Goal: Task Accomplishment & Management: Manage account settings

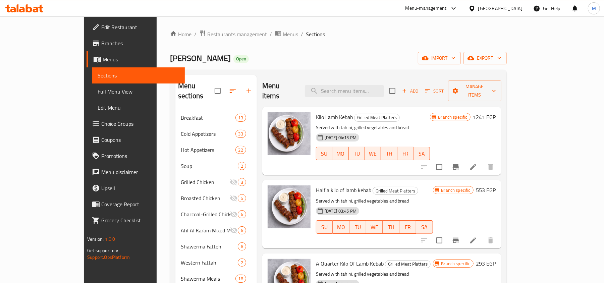
click at [459, 164] on icon "Branch-specific-item" at bounding box center [455, 166] width 6 height 5
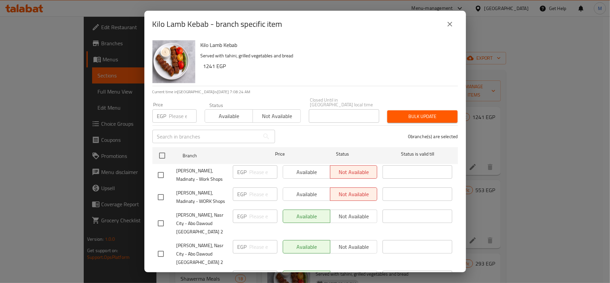
click at [543, 115] on div "Kilo Lamb Kebab - branch specific item Kilo Lamb Kebab Served with tahini, gril…" at bounding box center [305, 141] width 610 height 283
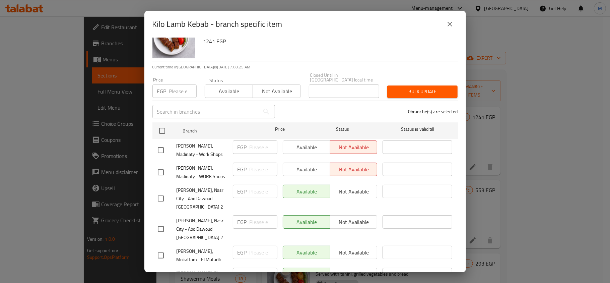
scroll to position [38, 0]
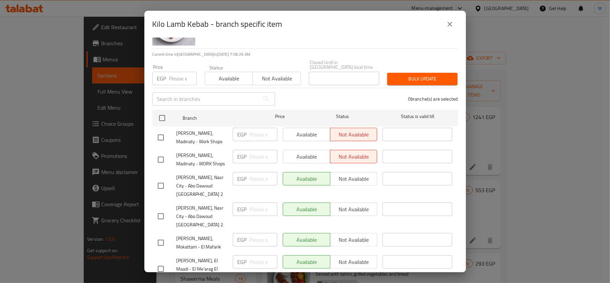
click at [448, 21] on icon "close" at bounding box center [450, 24] width 8 height 8
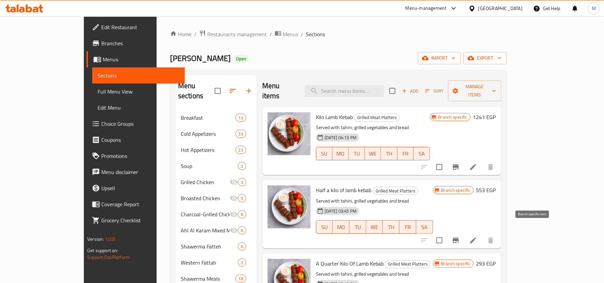
click at [460, 236] on icon "Branch-specific-item" at bounding box center [455, 240] width 8 height 8
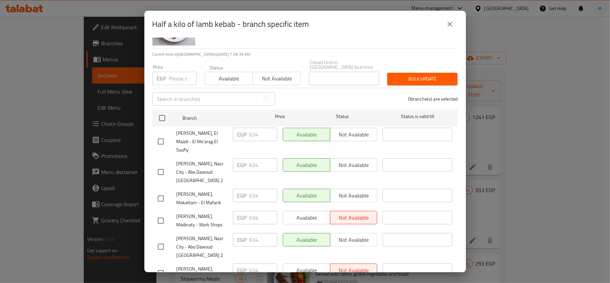
click at [447, 24] on icon "close" at bounding box center [450, 24] width 8 height 8
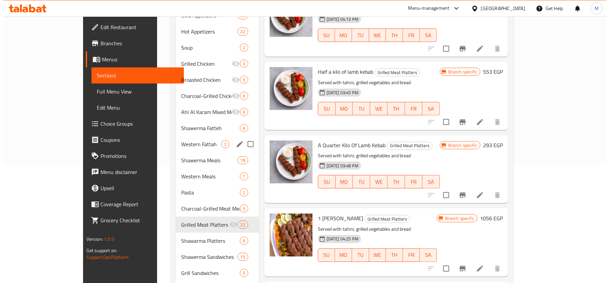
scroll to position [134, 0]
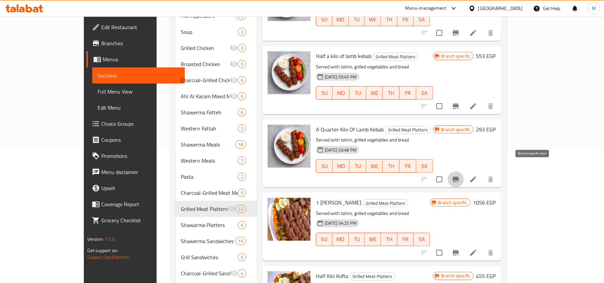
click at [460, 175] on icon "Branch-specific-item" at bounding box center [455, 179] width 8 height 8
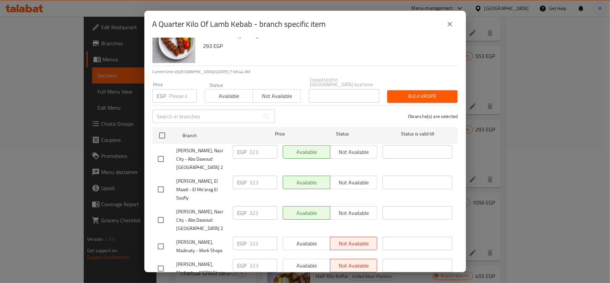
scroll to position [38, 0]
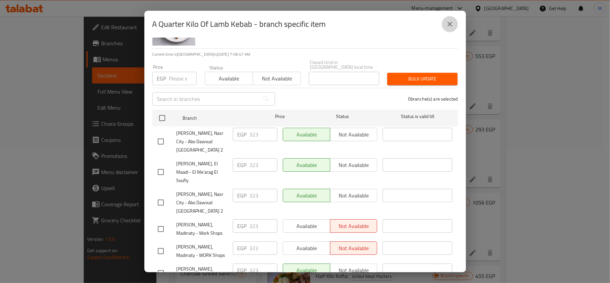
click at [450, 27] on icon "close" at bounding box center [450, 24] width 8 height 8
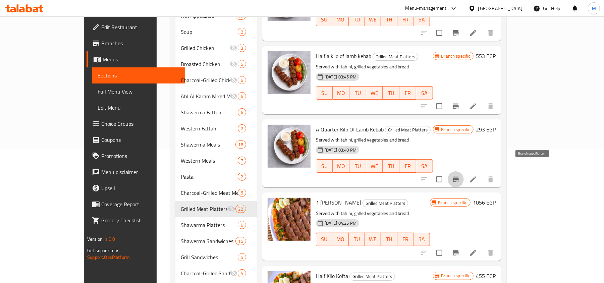
click at [459, 177] on icon "Branch-specific-item" at bounding box center [455, 179] width 6 height 5
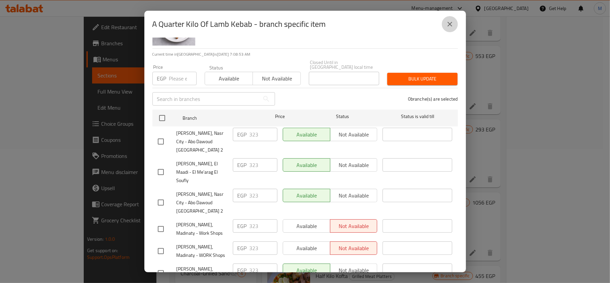
click at [448, 23] on icon "close" at bounding box center [450, 24] width 8 height 8
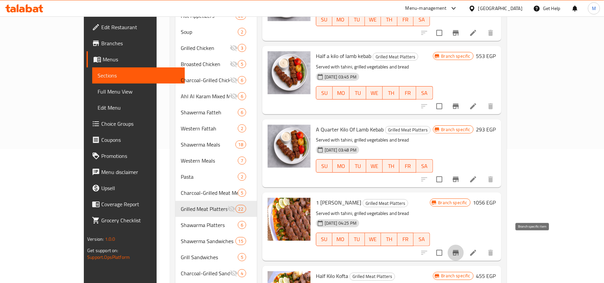
click at [460, 249] on icon "Branch-specific-item" at bounding box center [455, 253] width 8 height 8
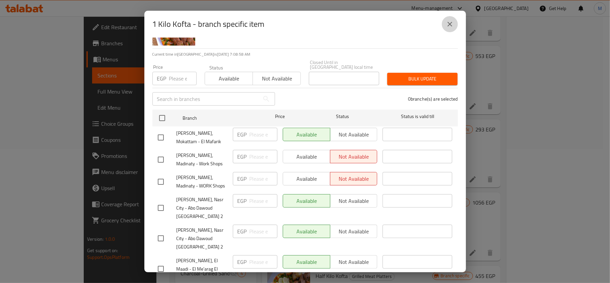
click at [451, 25] on icon "close" at bounding box center [450, 24] width 5 height 5
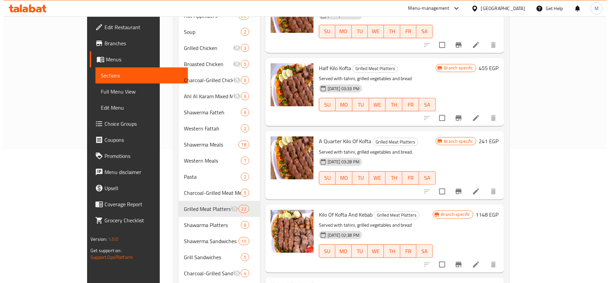
scroll to position [223, 0]
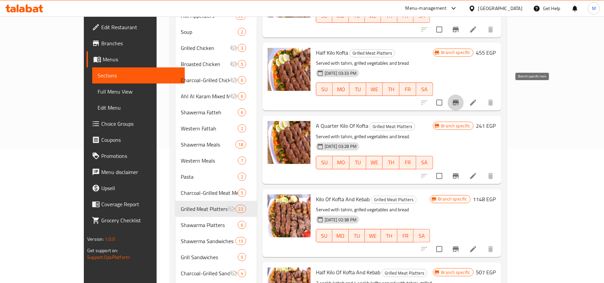
click at [459, 100] on icon "Branch-specific-item" at bounding box center [455, 102] width 6 height 5
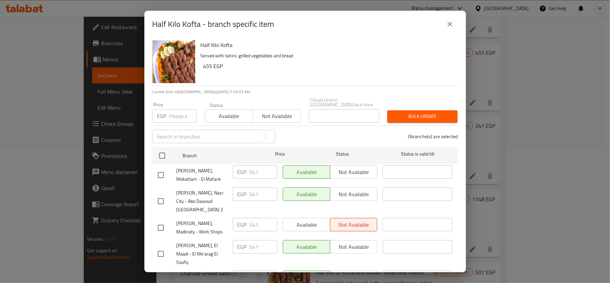
scroll to position [38, 0]
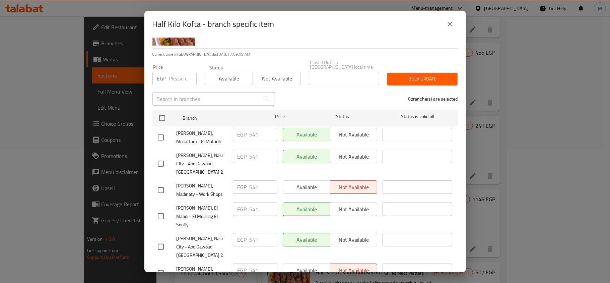
click at [451, 25] on icon "close" at bounding box center [450, 24] width 5 height 5
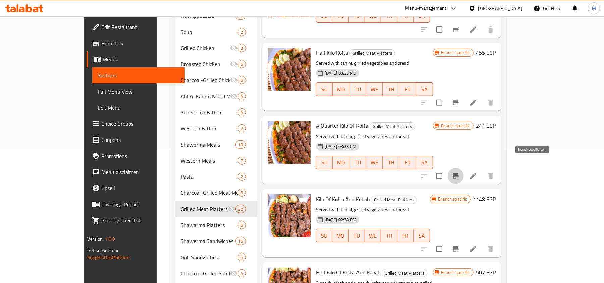
click at [464, 168] on button "Branch-specific-item" at bounding box center [455, 176] width 16 height 16
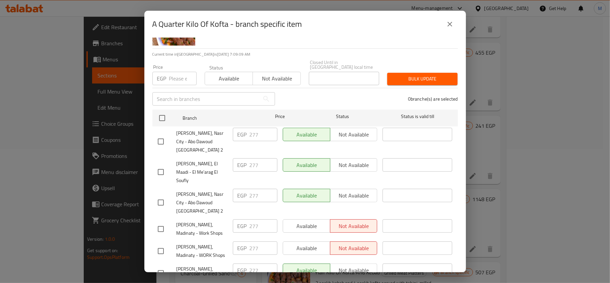
click at [451, 23] on icon "close" at bounding box center [450, 24] width 5 height 5
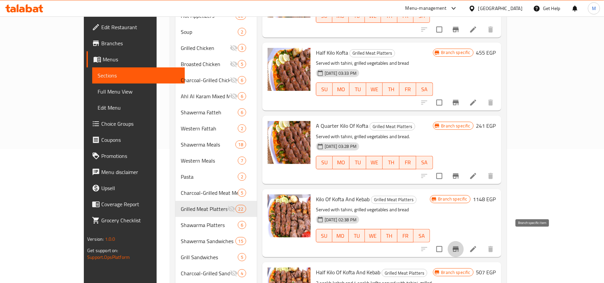
click at [460, 245] on icon "Branch-specific-item" at bounding box center [455, 249] width 8 height 8
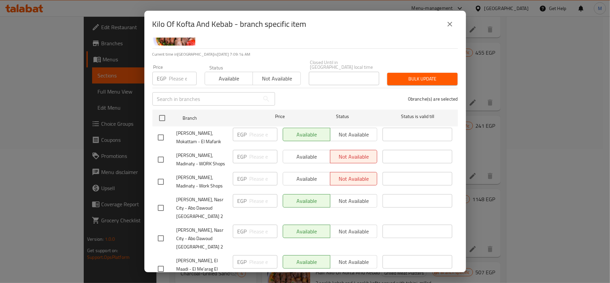
click at [452, 24] on icon "close" at bounding box center [450, 24] width 8 height 8
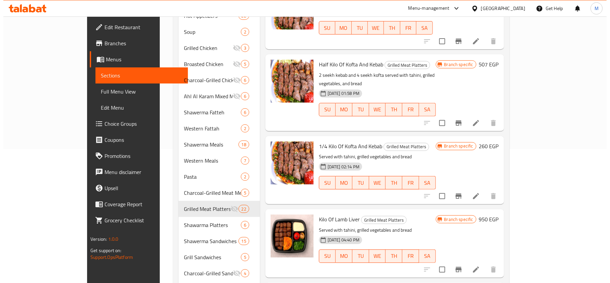
scroll to position [447, 0]
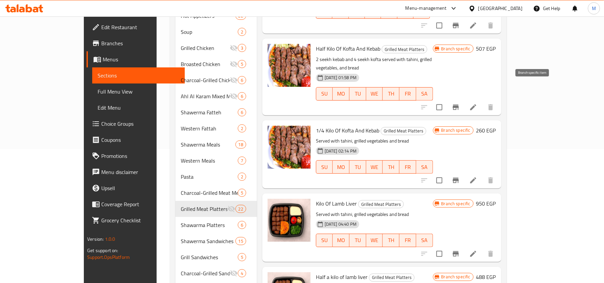
click at [460, 103] on icon "Branch-specific-item" at bounding box center [455, 107] width 8 height 8
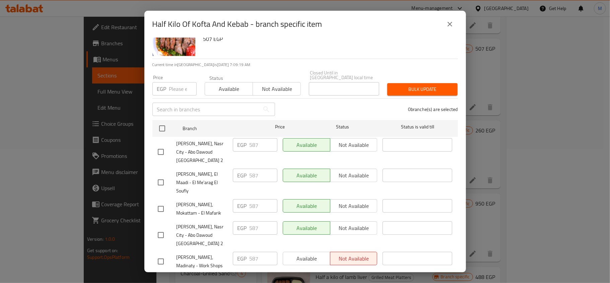
scroll to position [38, 0]
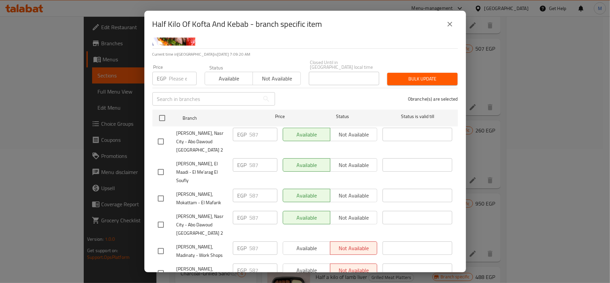
click at [449, 28] on button "close" at bounding box center [450, 24] width 16 height 16
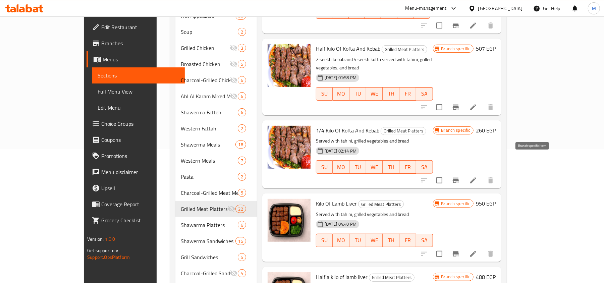
click at [460, 176] on icon "Branch-specific-item" at bounding box center [455, 180] width 8 height 8
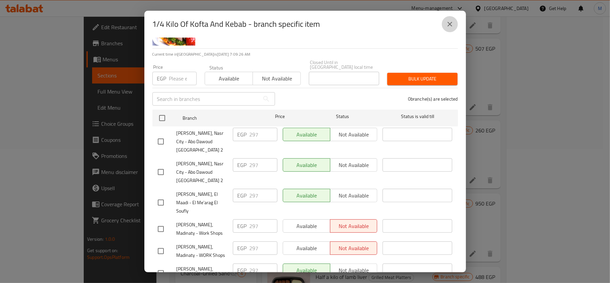
click at [451, 27] on icon "close" at bounding box center [450, 24] width 8 height 8
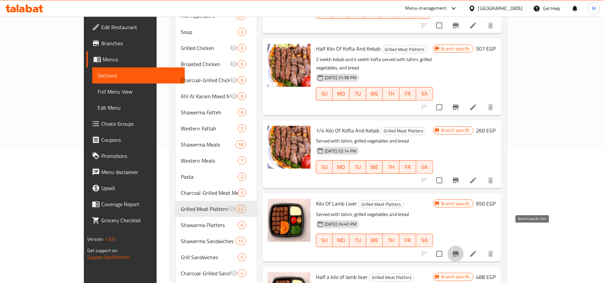
click at [459, 251] on icon "Branch-specific-item" at bounding box center [455, 253] width 6 height 5
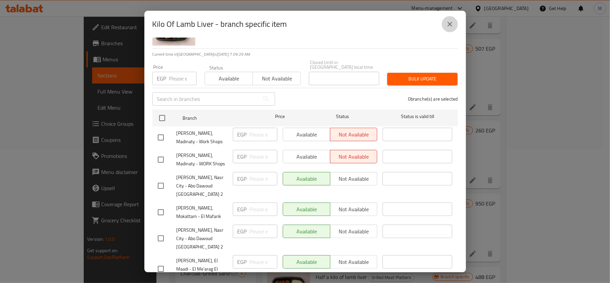
click at [449, 22] on icon "close" at bounding box center [450, 24] width 8 height 8
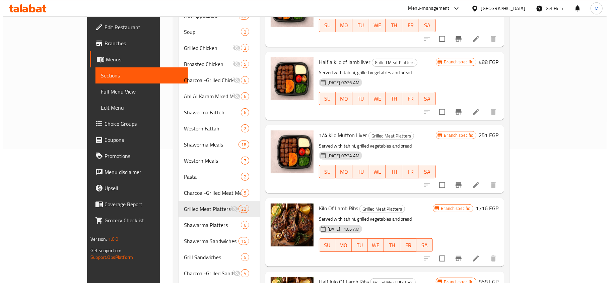
scroll to position [670, 0]
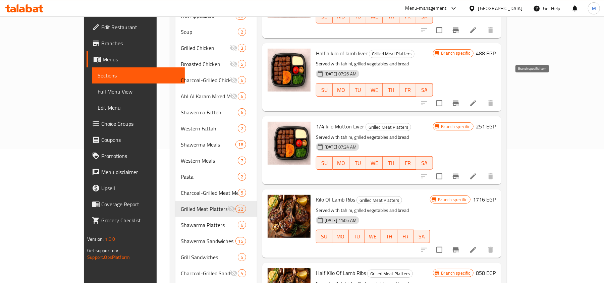
click at [460, 99] on icon "Branch-specific-item" at bounding box center [455, 103] width 8 height 8
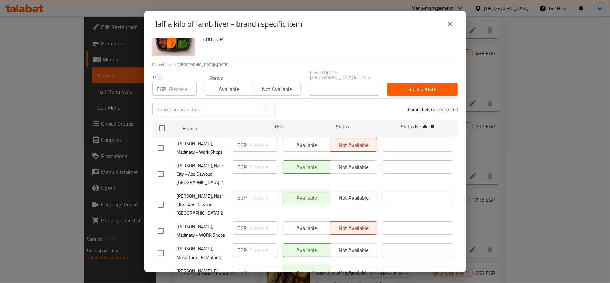
scroll to position [38, 0]
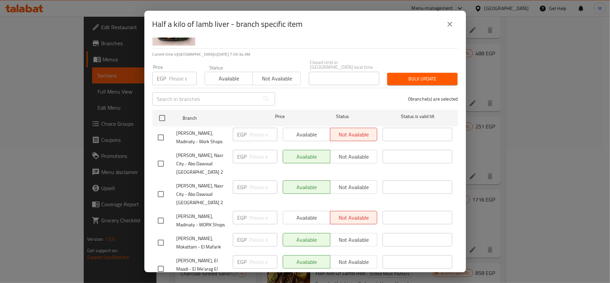
click at [452, 23] on icon "close" at bounding box center [450, 24] width 8 height 8
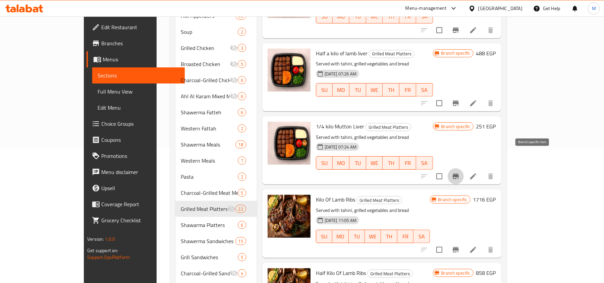
click at [460, 172] on icon "Branch-specific-item" at bounding box center [455, 176] width 8 height 8
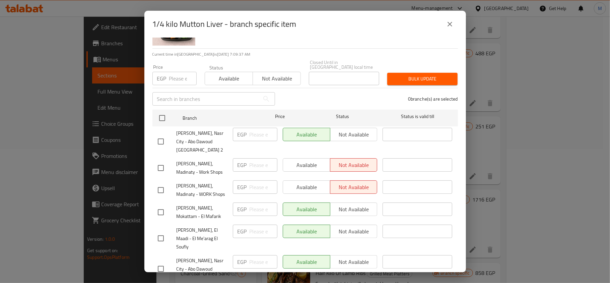
click at [459, 25] on div "1/4 kilo Mutton Liver - branch specific item" at bounding box center [305, 24] width 322 height 27
click at [454, 24] on icon "close" at bounding box center [450, 24] width 8 height 8
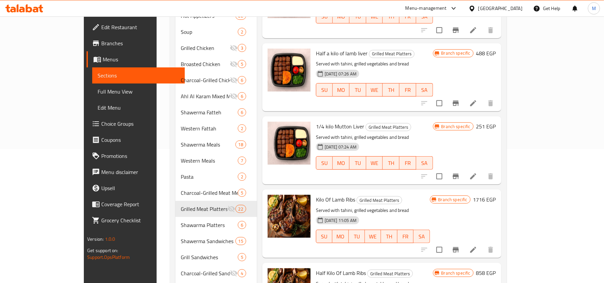
click at [460, 246] on icon "Branch-specific-item" at bounding box center [455, 250] width 8 height 8
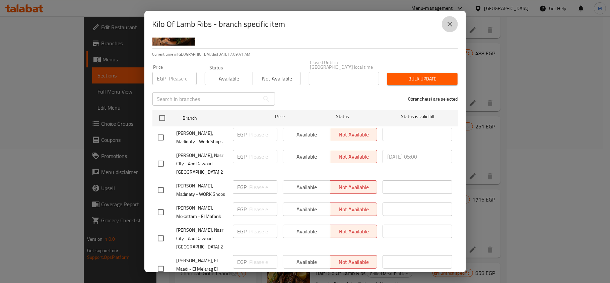
click at [449, 23] on icon "close" at bounding box center [450, 24] width 8 height 8
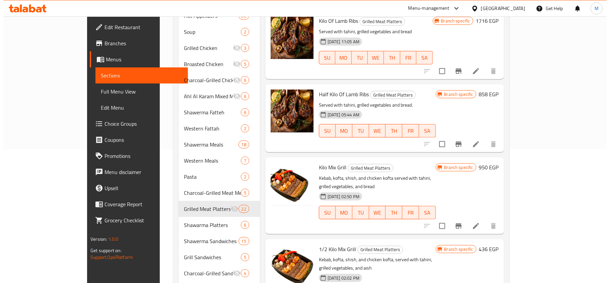
scroll to position [894, 0]
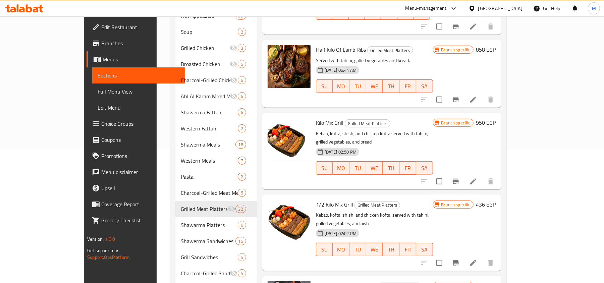
click at [460, 96] on icon "Branch-specific-item" at bounding box center [455, 100] width 8 height 8
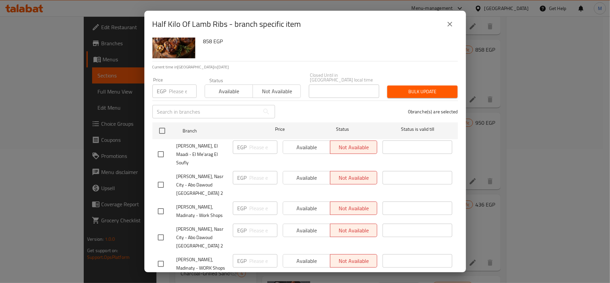
scroll to position [38, 0]
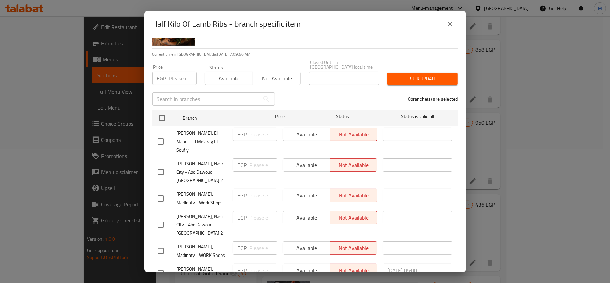
click at [450, 26] on icon "close" at bounding box center [450, 24] width 8 height 8
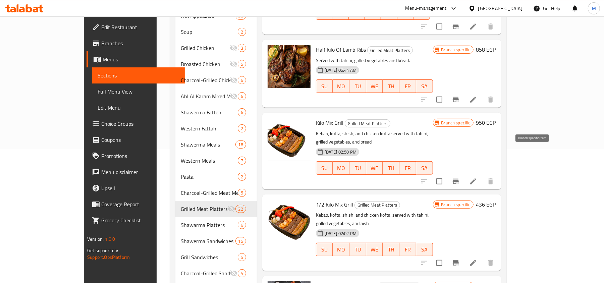
click at [460, 177] on icon "Branch-specific-item" at bounding box center [455, 181] width 8 height 8
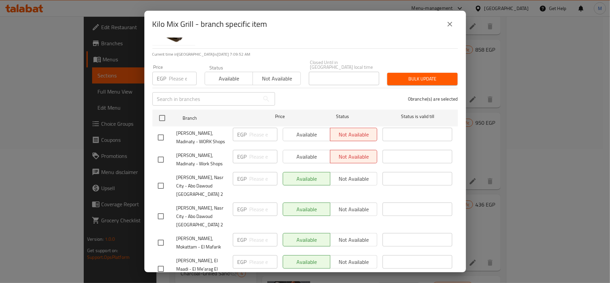
click at [449, 26] on icon "close" at bounding box center [450, 24] width 8 height 8
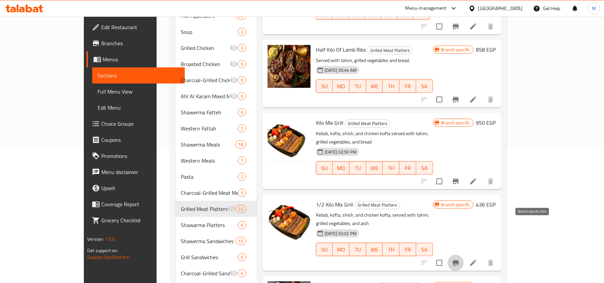
click at [460, 259] on icon "Branch-specific-item" at bounding box center [455, 263] width 8 height 8
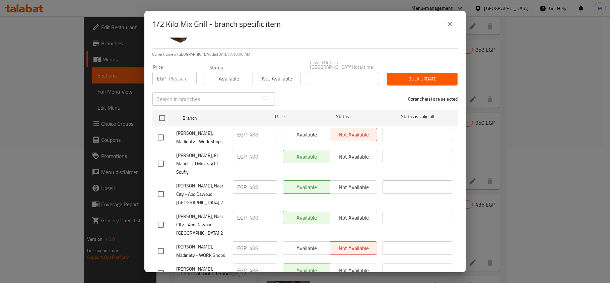
click at [447, 25] on icon "close" at bounding box center [450, 24] width 8 height 8
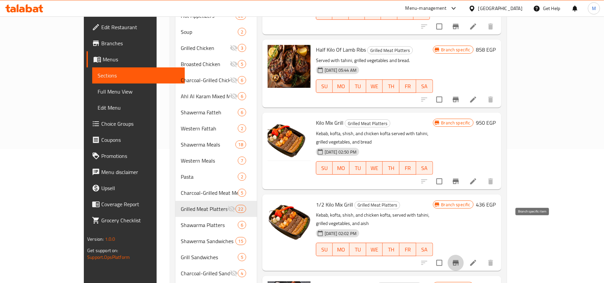
click at [464, 255] on button "Branch-specific-item" at bounding box center [455, 263] width 16 height 16
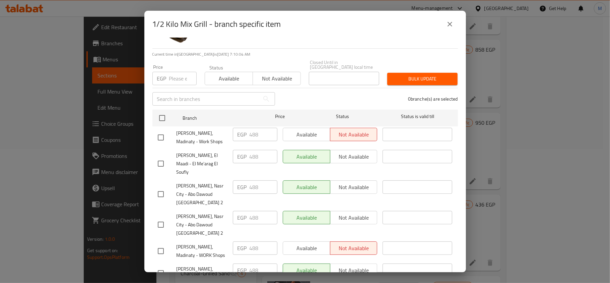
click at [445, 25] on button "close" at bounding box center [450, 24] width 16 height 16
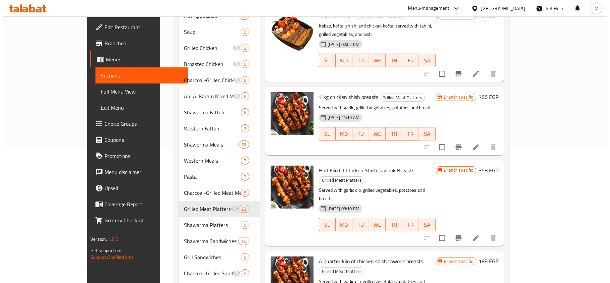
scroll to position [1085, 0]
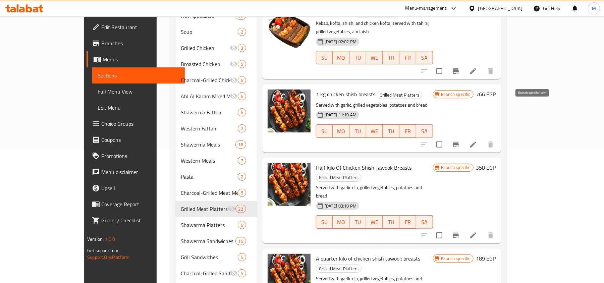
click at [464, 136] on button "Branch-specific-item" at bounding box center [455, 144] width 16 height 16
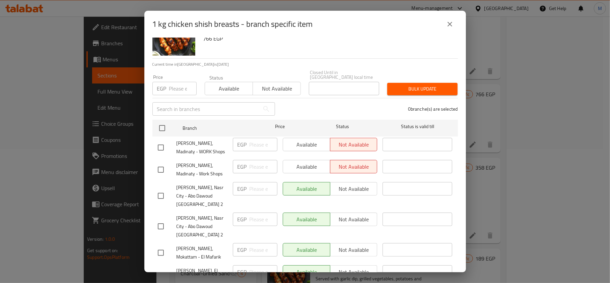
scroll to position [38, 0]
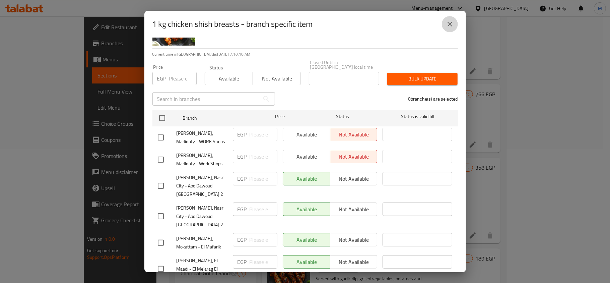
click at [445, 29] on button "close" at bounding box center [450, 24] width 16 height 16
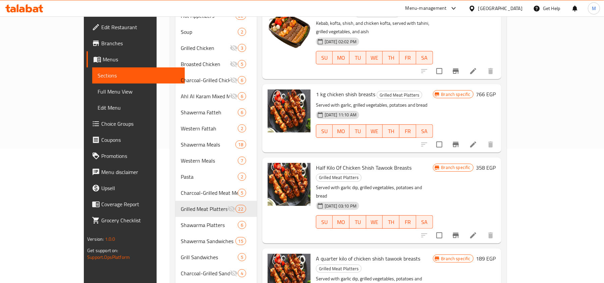
click at [464, 227] on button "Branch-specific-item" at bounding box center [455, 235] width 16 height 16
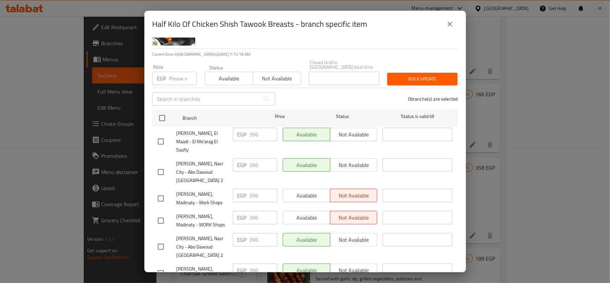
click at [448, 23] on icon "close" at bounding box center [450, 24] width 8 height 8
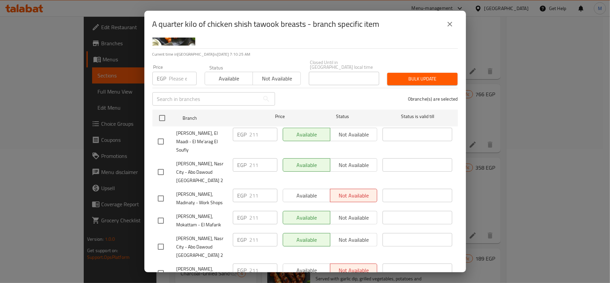
click at [446, 25] on icon "close" at bounding box center [450, 24] width 8 height 8
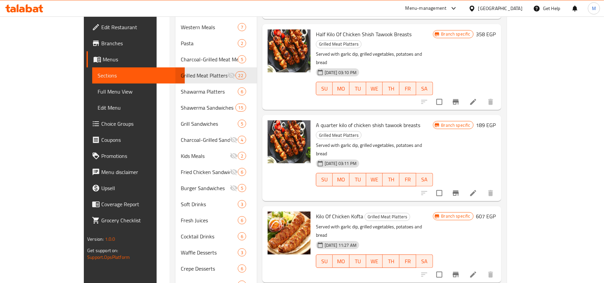
scroll to position [268, 0]
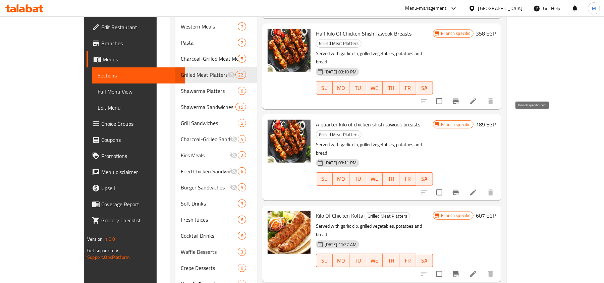
click at [460, 188] on icon "Branch-specific-item" at bounding box center [455, 192] width 8 height 8
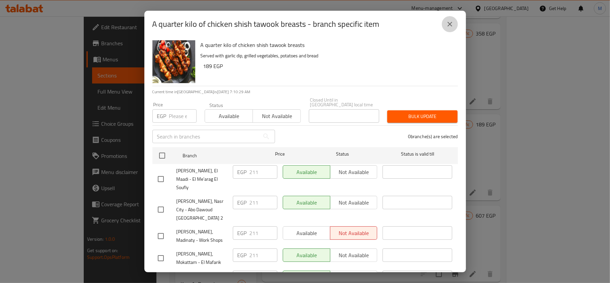
click at [450, 31] on button "close" at bounding box center [450, 24] width 16 height 16
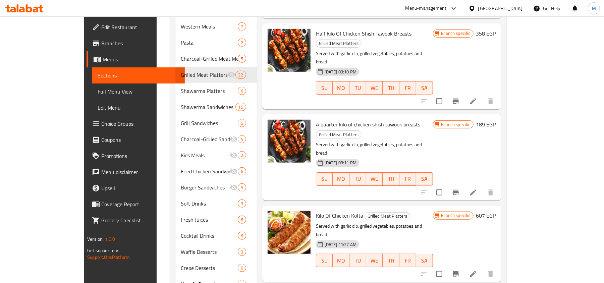
click at [460, 270] on icon "Branch-specific-item" at bounding box center [455, 274] width 8 height 8
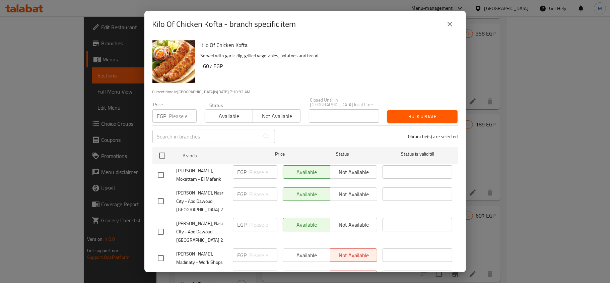
click at [450, 24] on icon "close" at bounding box center [450, 24] width 5 height 5
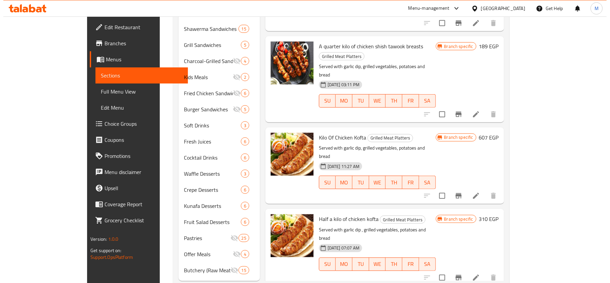
scroll to position [353, 0]
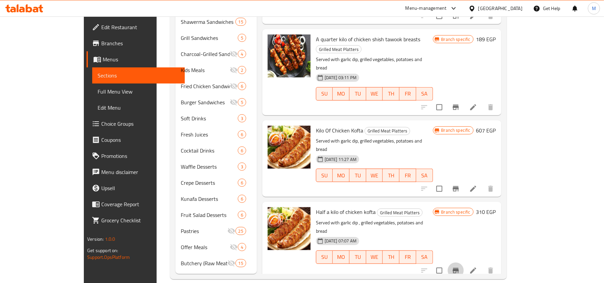
click at [460, 266] on icon "Branch-specific-item" at bounding box center [455, 270] width 8 height 8
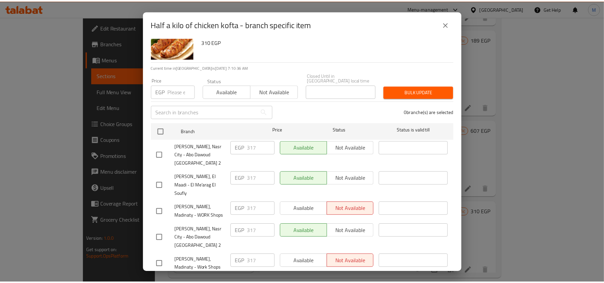
scroll to position [38, 0]
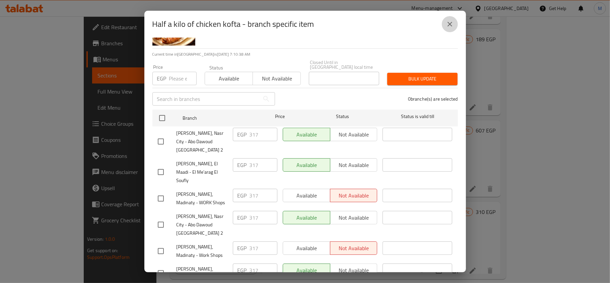
click at [450, 24] on icon "close" at bounding box center [450, 24] width 5 height 5
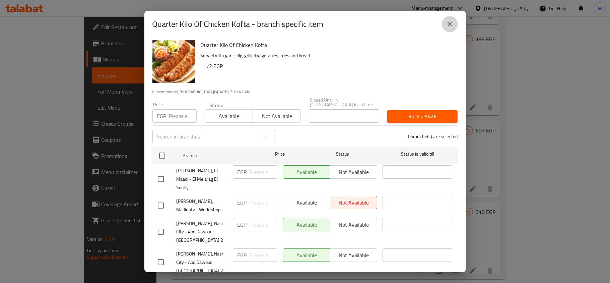
click at [445, 28] on button "close" at bounding box center [450, 24] width 16 height 16
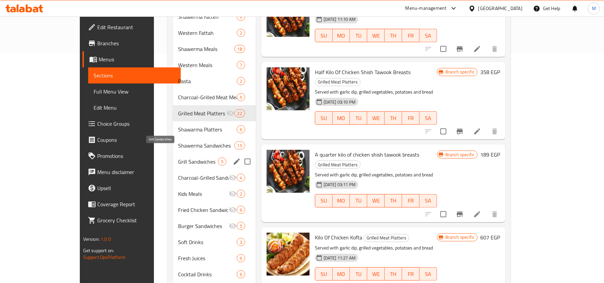
scroll to position [219, 0]
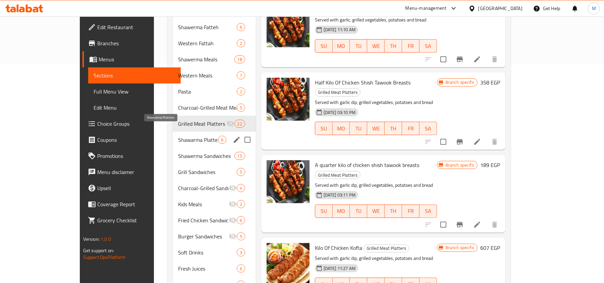
click at [178, 136] on span "Shawarma Platters" at bounding box center [198, 140] width 40 height 8
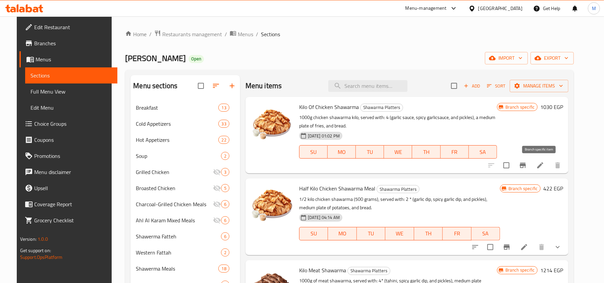
click at [531, 170] on button "Branch-specific-item" at bounding box center [523, 165] width 16 height 16
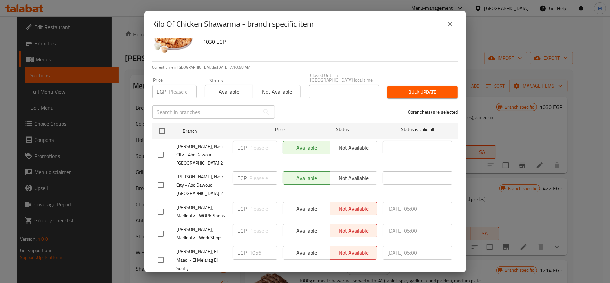
scroll to position [38, 0]
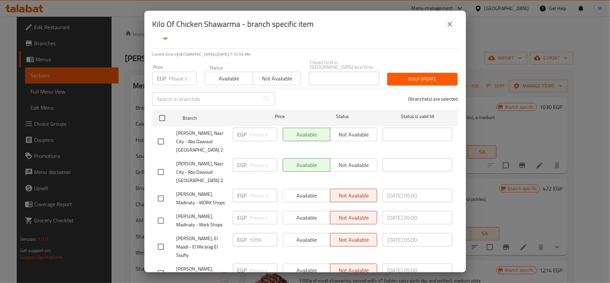
click at [451, 23] on icon "close" at bounding box center [450, 24] width 5 height 5
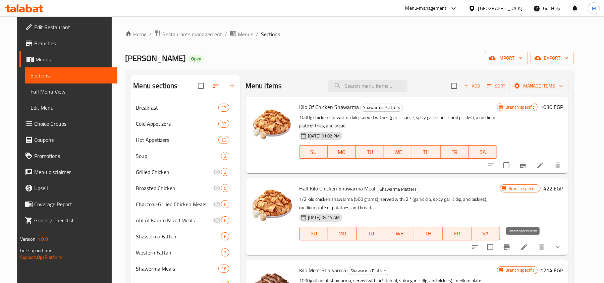
click at [509, 248] on icon "Branch-specific-item" at bounding box center [506, 246] width 6 height 5
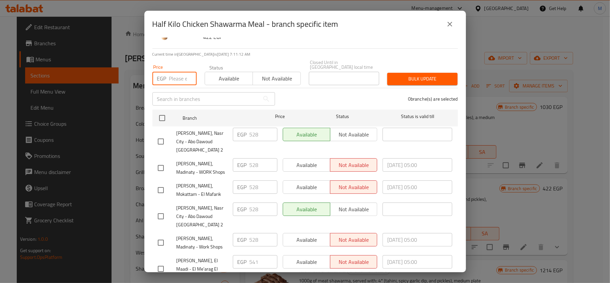
click at [175, 79] on input "number" at bounding box center [182, 78] width 27 height 13
paste input "541"
type input "541"
click at [161, 118] on input "checkbox" at bounding box center [162, 118] width 14 height 14
checkbox input "true"
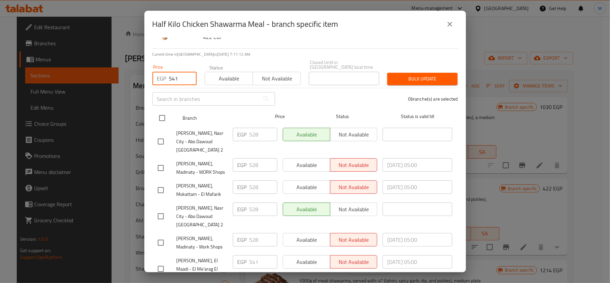
checkbox input "true"
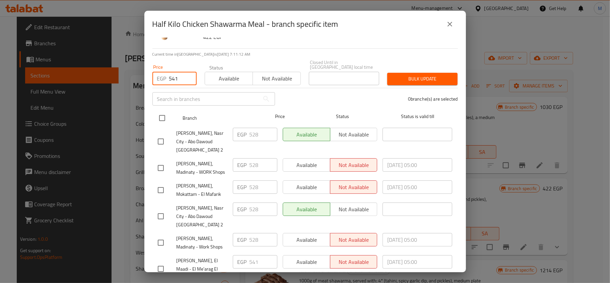
checkbox input "true"
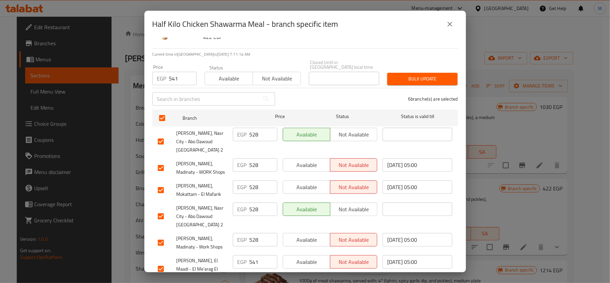
click at [421, 75] on span "Bulk update" at bounding box center [423, 79] width 60 height 8
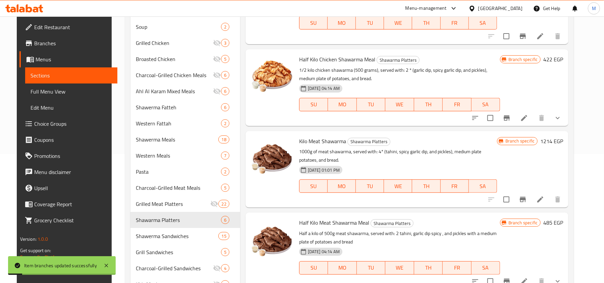
scroll to position [134, 0]
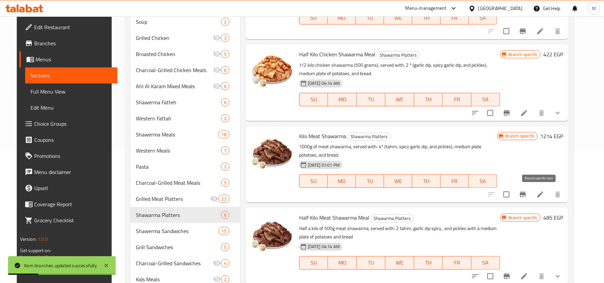
click at [526, 195] on icon "Branch-specific-item" at bounding box center [523, 194] width 6 height 5
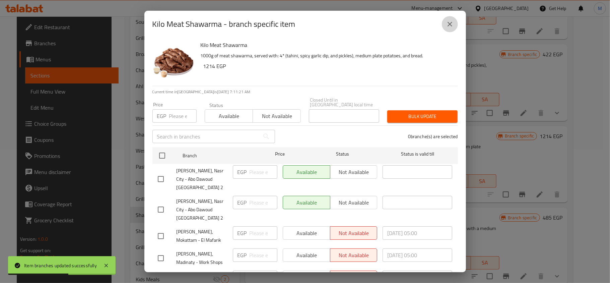
click at [451, 22] on icon "close" at bounding box center [450, 24] width 5 height 5
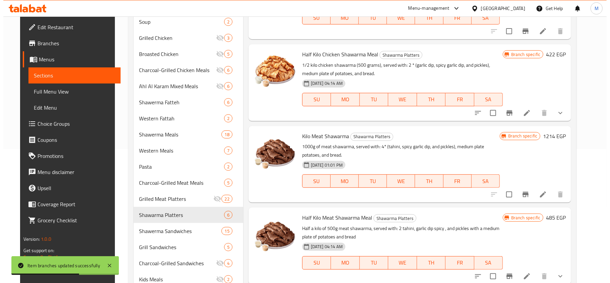
scroll to position [179, 0]
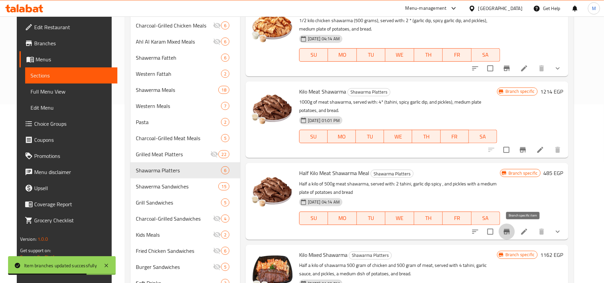
click at [509, 231] on icon "Branch-specific-item" at bounding box center [506, 231] width 6 height 5
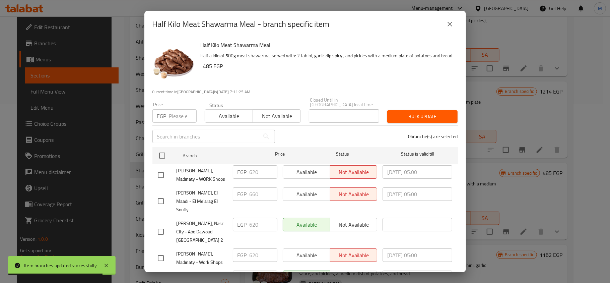
scroll to position [38, 0]
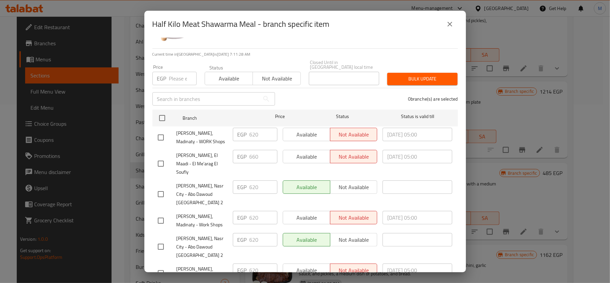
click at [177, 74] on input "number" at bounding box center [182, 78] width 27 height 13
paste input "660"
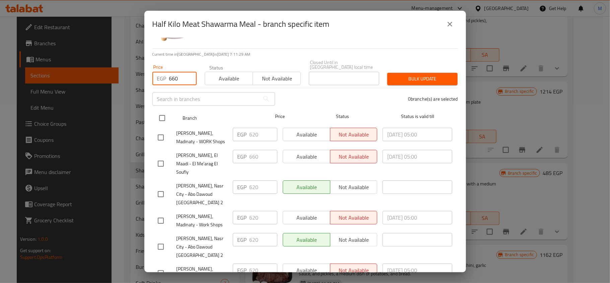
type input "660"
click at [157, 116] on input "checkbox" at bounding box center [162, 118] width 14 height 14
checkbox input "true"
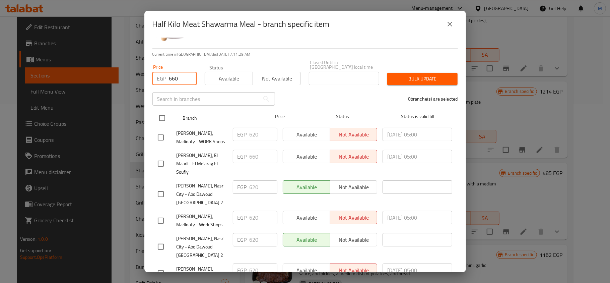
checkbox input "true"
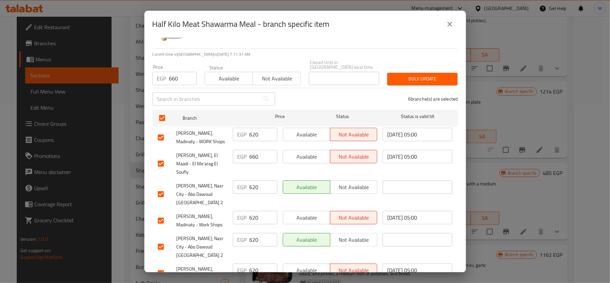
click at [312, 100] on div "6 branche(s) are selected" at bounding box center [370, 99] width 183 height 24
click at [433, 75] on span "Bulk update" at bounding box center [423, 79] width 60 height 8
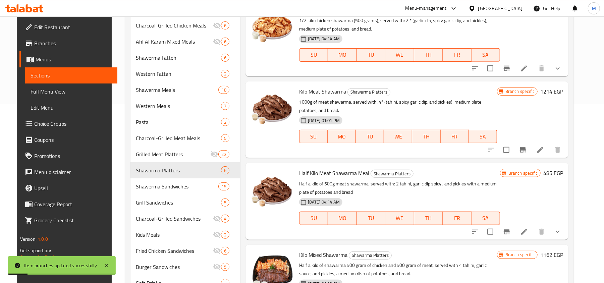
click at [509, 232] on icon "Branch-specific-item" at bounding box center [506, 231] width 6 height 5
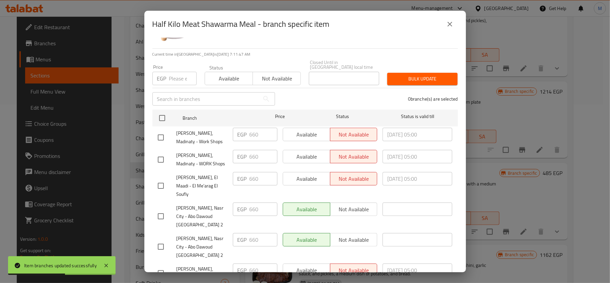
click at [445, 30] on button "close" at bounding box center [450, 24] width 16 height 16
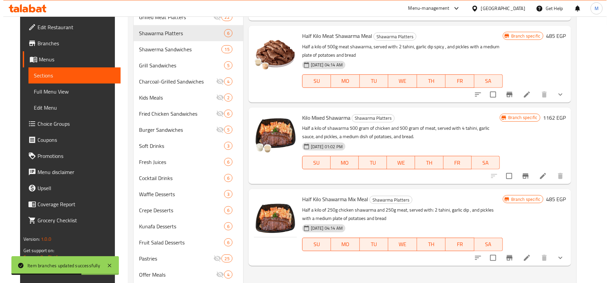
scroll to position [353, 0]
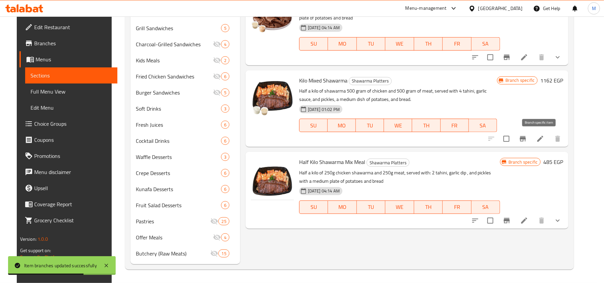
click at [526, 140] on icon "Branch-specific-item" at bounding box center [523, 138] width 6 height 5
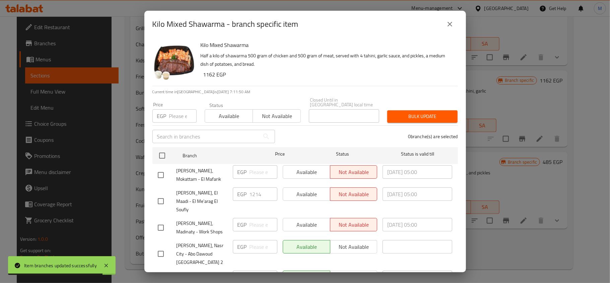
scroll to position [38, 0]
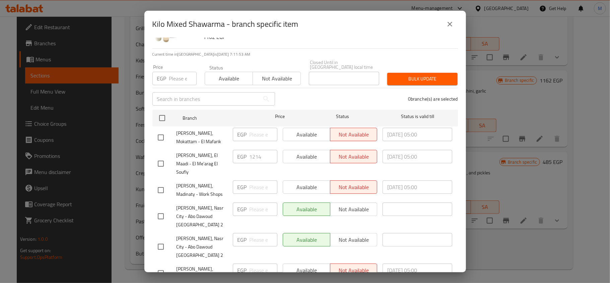
click at [177, 77] on input "number" at bounding box center [182, 78] width 27 height 13
paste input "1214"
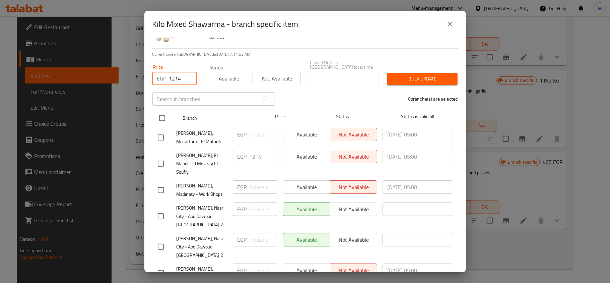
type input "1214"
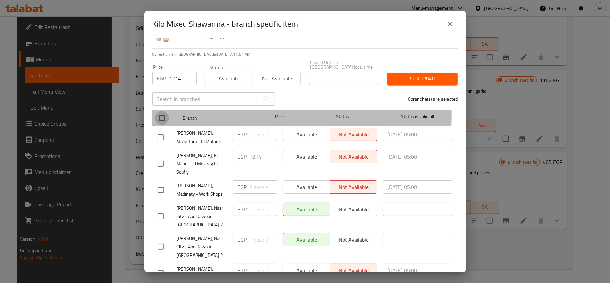
click at [162, 111] on input "checkbox" at bounding box center [162, 118] width 14 height 14
checkbox input "true"
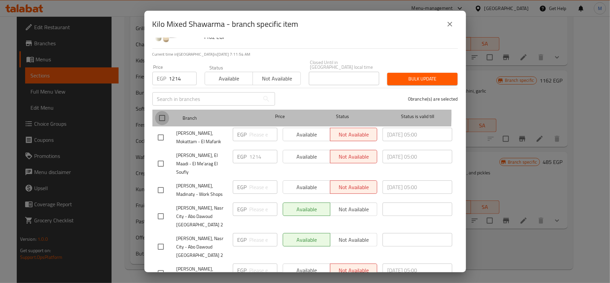
checkbox input "true"
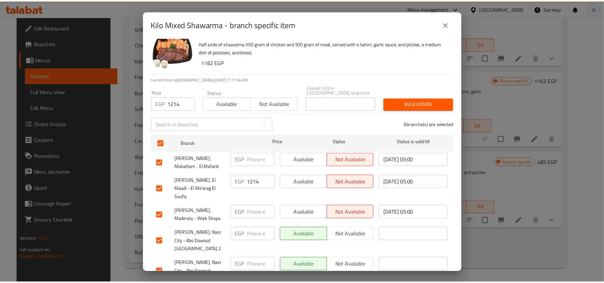
scroll to position [0, 0]
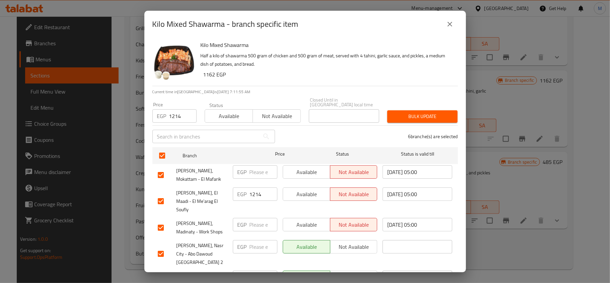
click at [405, 117] on button "Bulk update" at bounding box center [422, 116] width 70 height 12
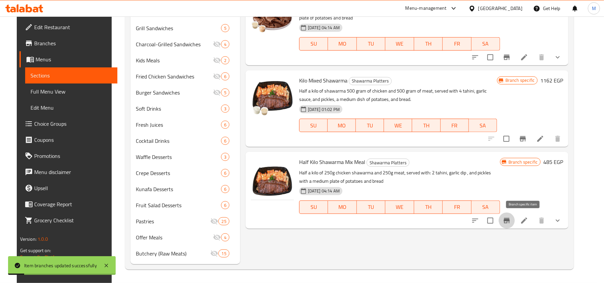
click at [509, 219] on icon "Branch-specific-item" at bounding box center [506, 220] width 6 height 5
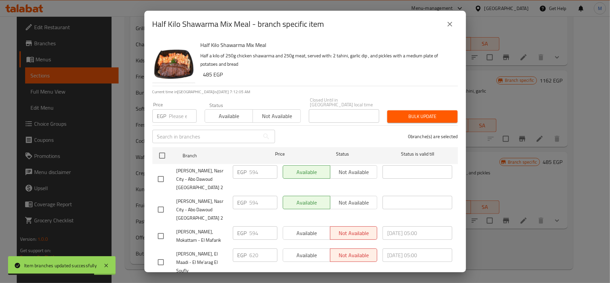
click at [170, 111] on input "number" at bounding box center [182, 115] width 27 height 13
paste input "620"
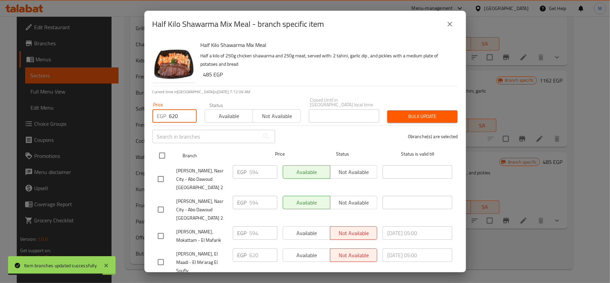
type input "620"
click at [164, 149] on input "checkbox" at bounding box center [162, 155] width 14 height 14
checkbox input "true"
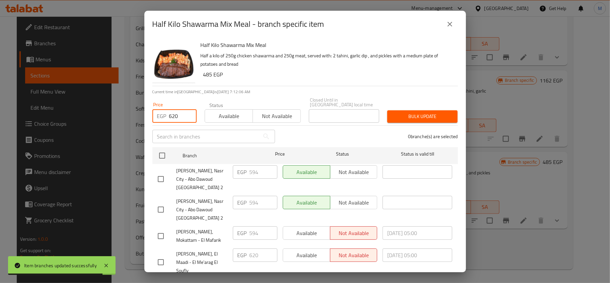
checkbox input "true"
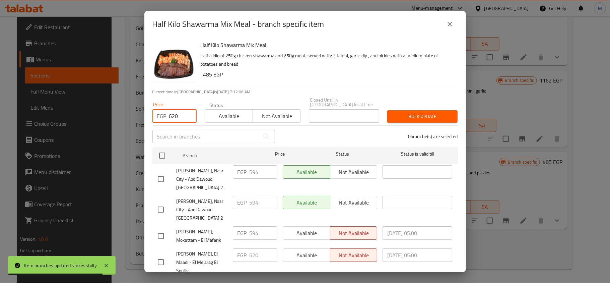
checkbox input "true"
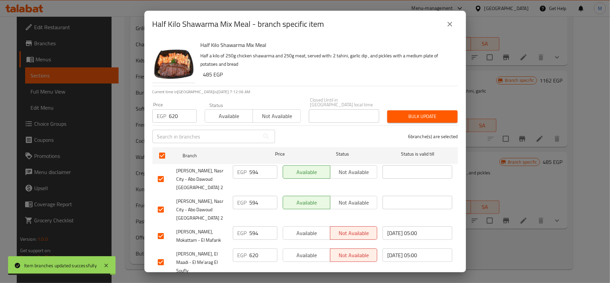
click at [420, 117] on button "Bulk update" at bounding box center [422, 116] width 70 height 12
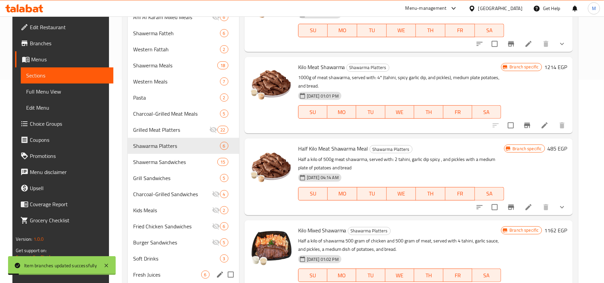
scroll to position [175, 0]
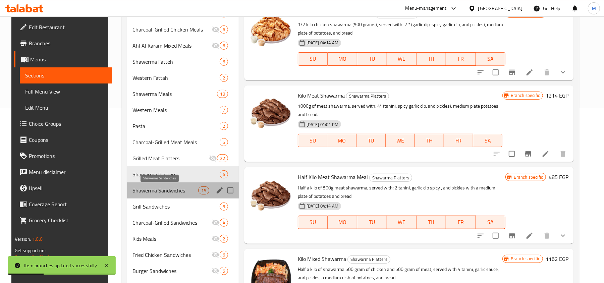
click at [147, 189] on span "Shawerma Sandwiches" at bounding box center [165, 190] width 66 height 8
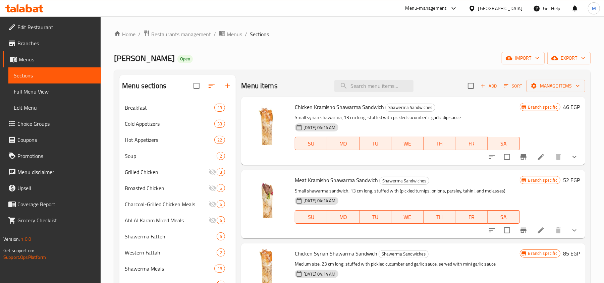
drag, startPoint x: 403, startPoint y: 46, endPoint x: 363, endPoint y: 45, distance: 40.2
click at [573, 64] on button "export" at bounding box center [568, 58] width 43 height 12
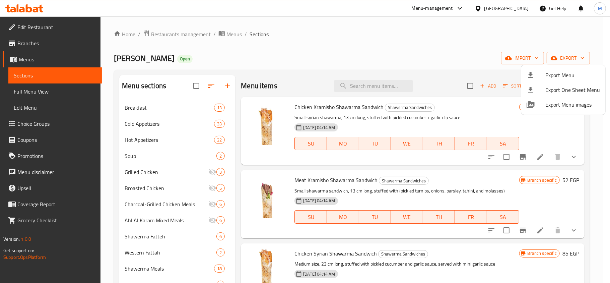
click at [557, 82] on li "Export One Sheet Menu" at bounding box center [564, 89] width 84 height 15
drag, startPoint x: 340, startPoint y: 36, endPoint x: 365, endPoint y: 37, distance: 24.8
click at [340, 36] on div at bounding box center [305, 141] width 610 height 283
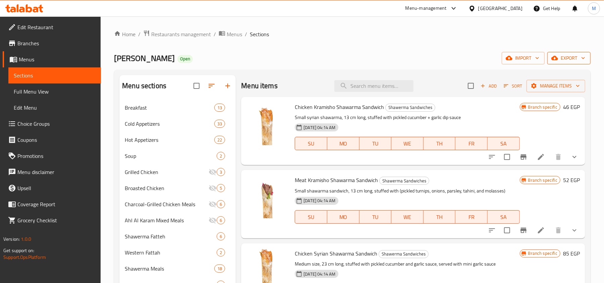
click at [567, 61] on span "export" at bounding box center [568, 58] width 33 height 8
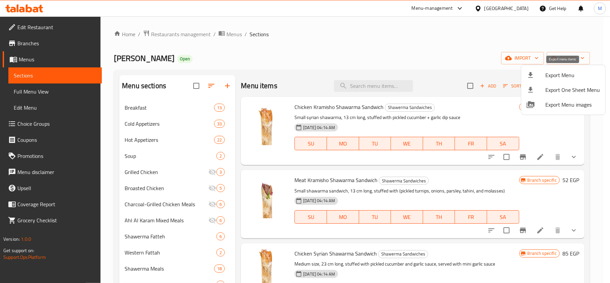
click at [558, 71] on span "Export Menu" at bounding box center [573, 75] width 55 height 8
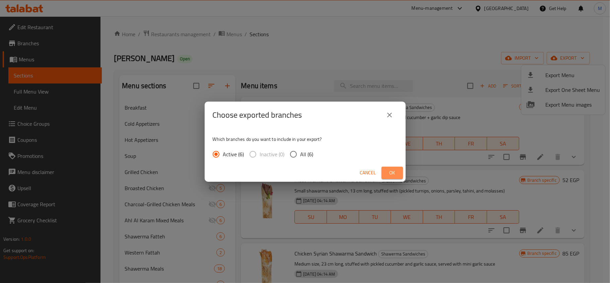
click at [396, 168] on button "Ok" at bounding box center [392, 173] width 21 height 12
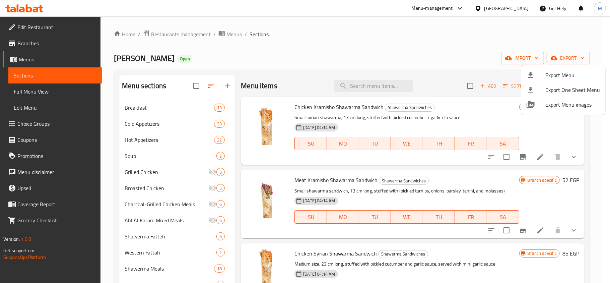
click at [324, 103] on div at bounding box center [305, 141] width 610 height 283
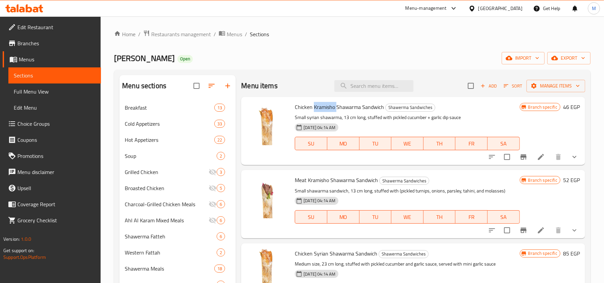
click at [324, 103] on span "Chicken Kramisho Shawarma Sandwich" at bounding box center [339, 107] width 89 height 10
copy h6 "Chicken Kramisho Shawarma Sandwich"
click at [404, 109] on span "Shawerma Sandwiches" at bounding box center [409, 108] width 49 height 8
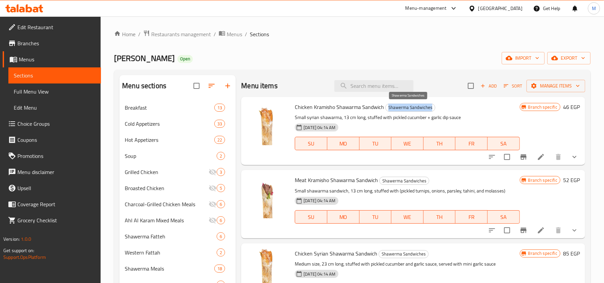
click at [404, 109] on span "Shawerma Sandwiches" at bounding box center [409, 108] width 49 height 8
copy span "Shawerma Sandwiches"
